Goal: Information Seeking & Learning: Learn about a topic

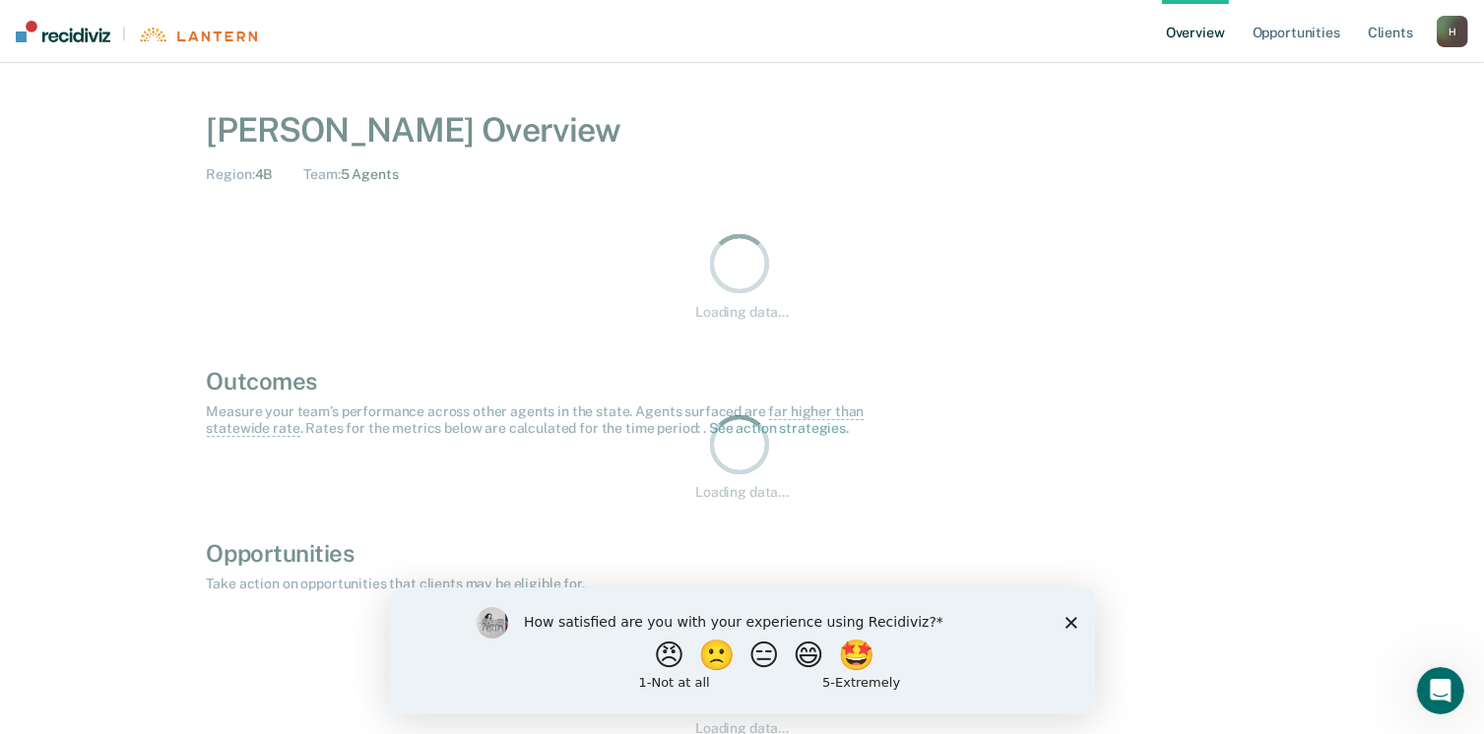
click at [1076, 625] on div "How satisfied are you with your experience using Recidiviz? 😠 🙁 😑 😄 🤩 1 - Not a…" at bounding box center [741, 650] width 705 height 127
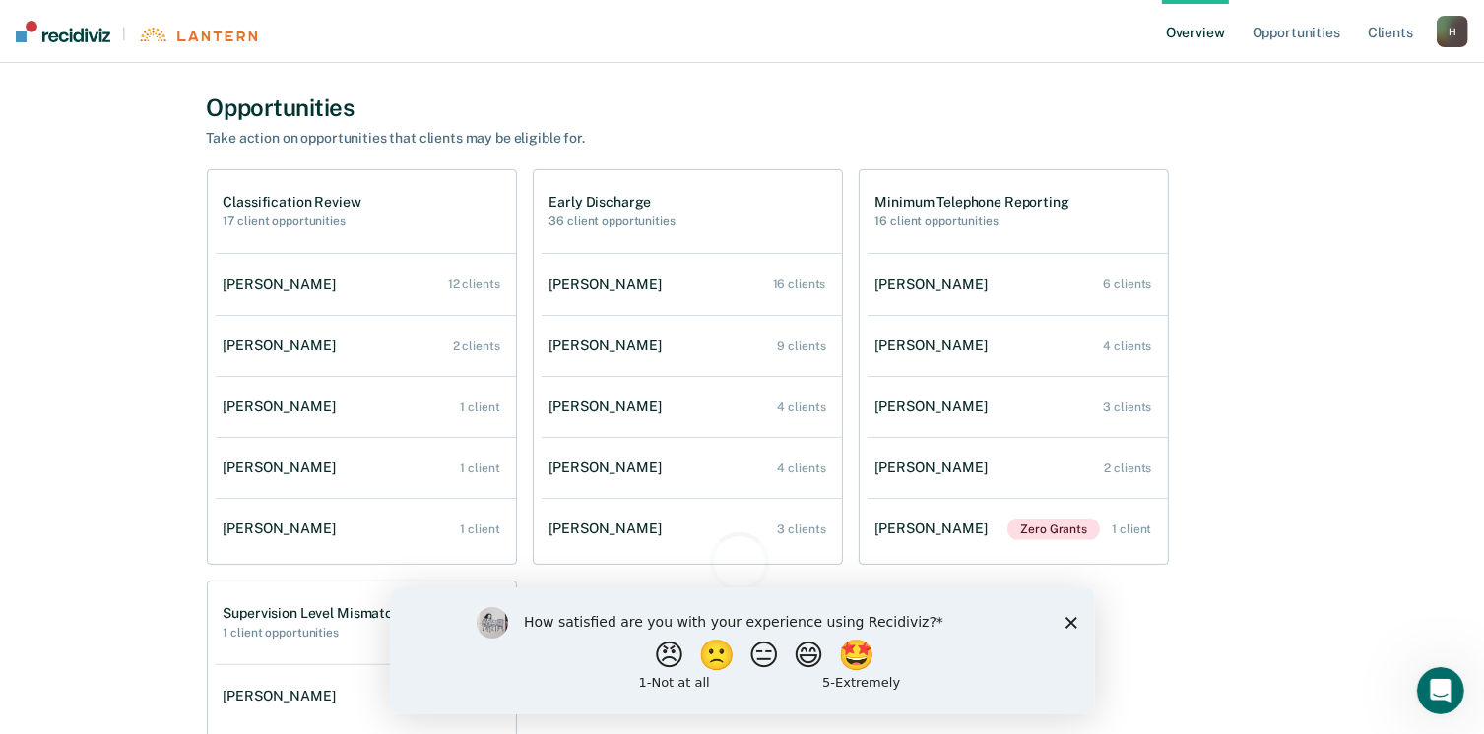
scroll to position [414, 0]
